Goal: Navigation & Orientation: Find specific page/section

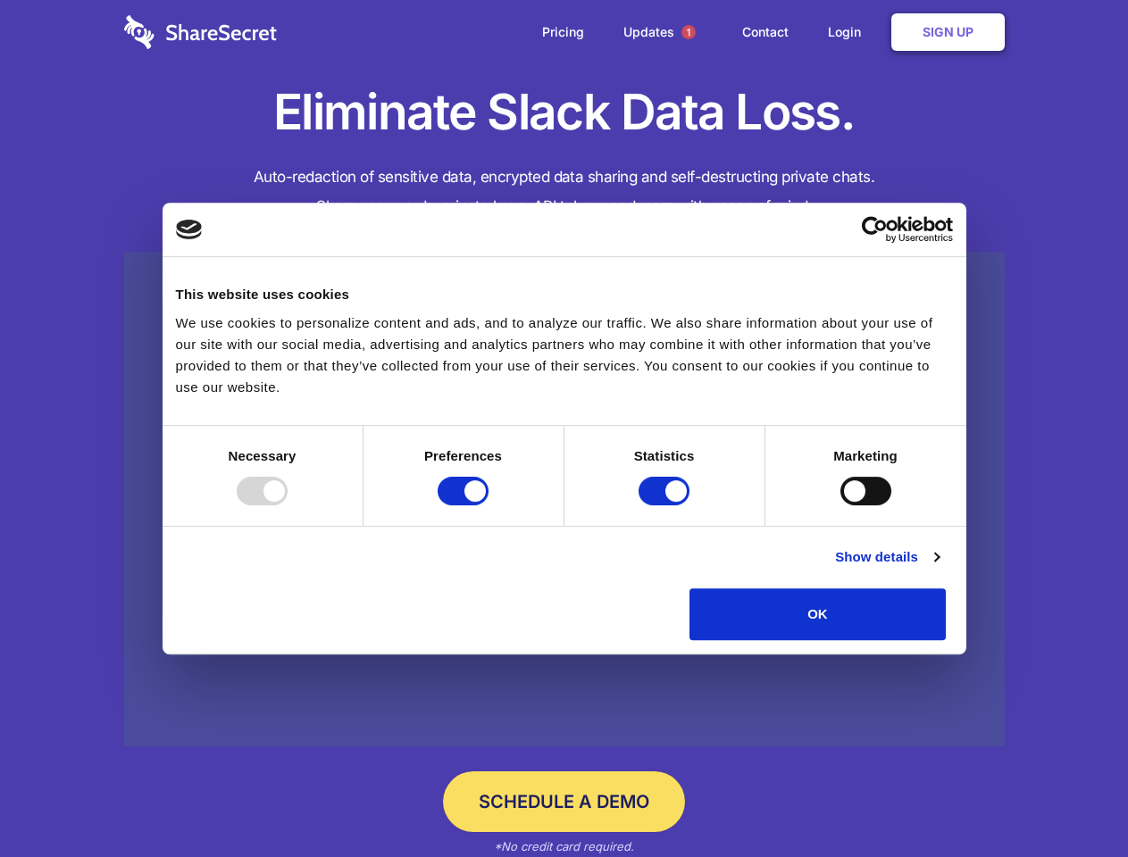
click at [288, 505] on div at bounding box center [262, 491] width 51 height 29
click at [489, 505] on input "Preferences" at bounding box center [463, 491] width 51 height 29
checkbox input "false"
click at [666, 505] on input "Statistics" at bounding box center [664, 491] width 51 height 29
checkbox input "false"
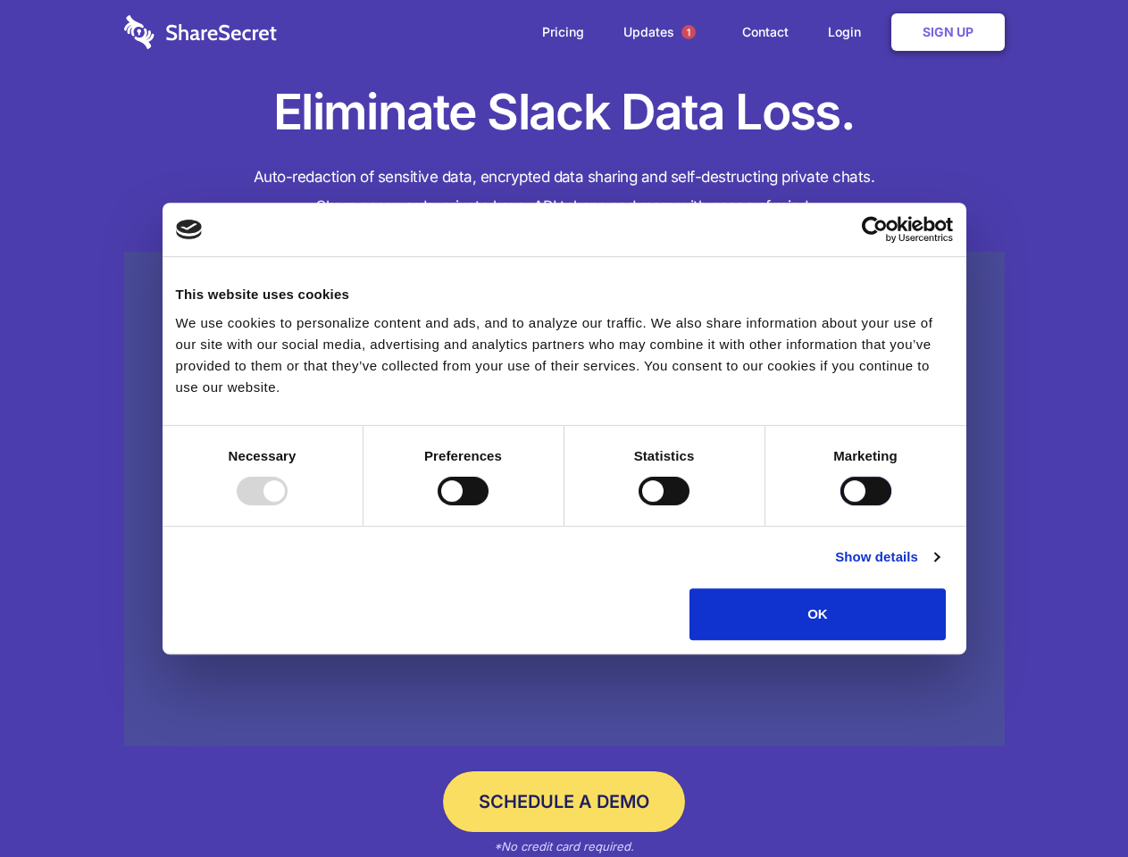
click at [840, 505] on input "Marketing" at bounding box center [865, 491] width 51 height 29
checkbox input "true"
click at [939, 568] on link "Show details" at bounding box center [887, 557] width 104 height 21
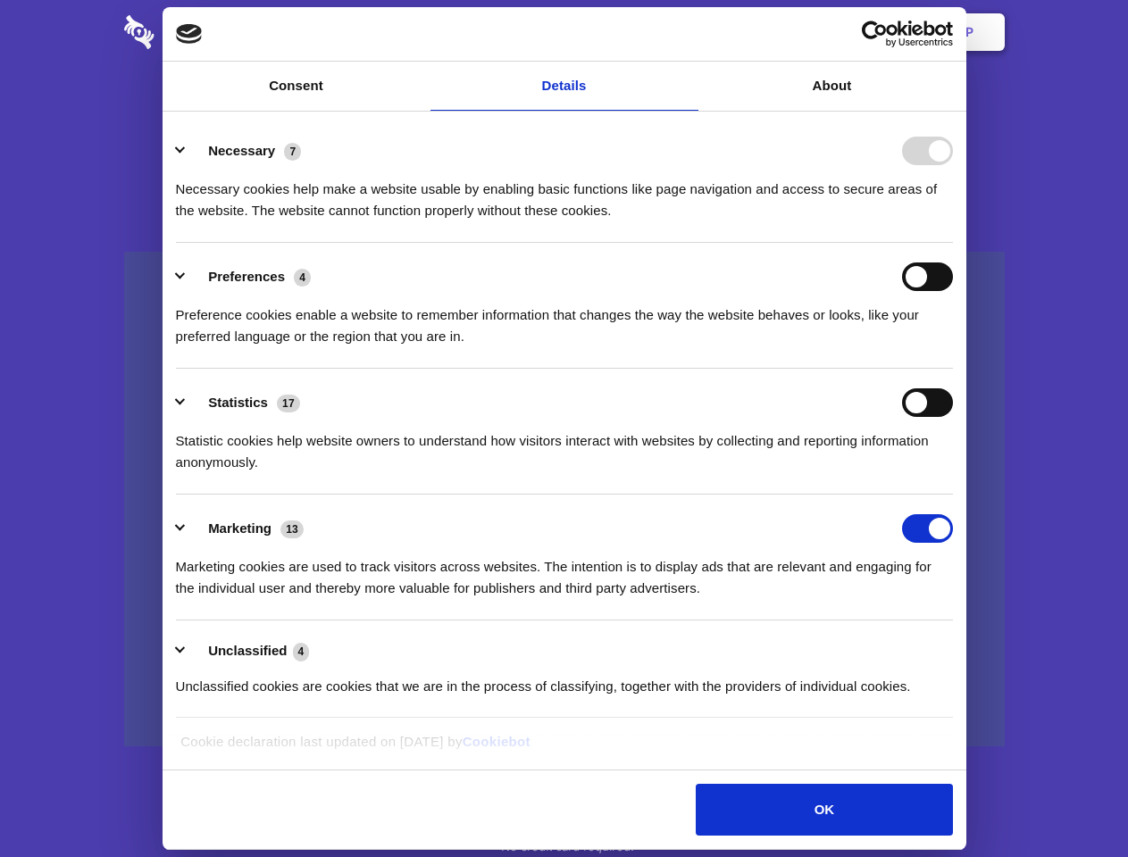
click at [953, 243] on li "Necessary 7 Necessary cookies help make a website usable by enabling basic func…" at bounding box center [564, 180] width 777 height 126
click at [688, 32] on span "1" at bounding box center [688, 32] width 14 height 14
